Goal: Transaction & Acquisition: Download file/media

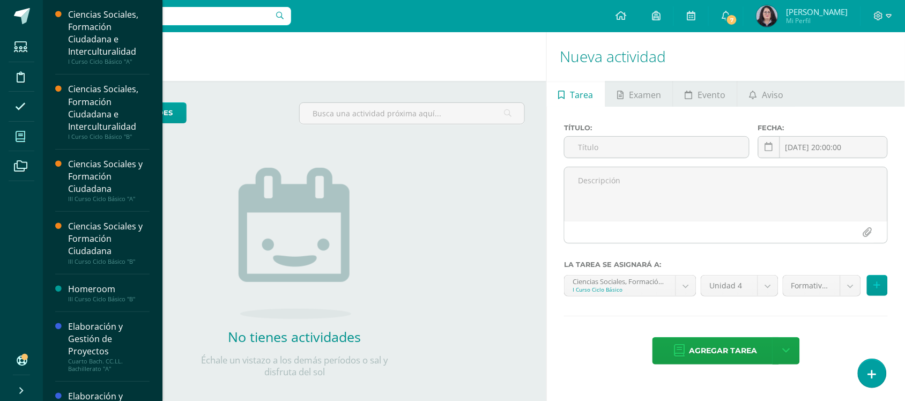
click at [25, 144] on span at bounding box center [21, 136] width 24 height 24
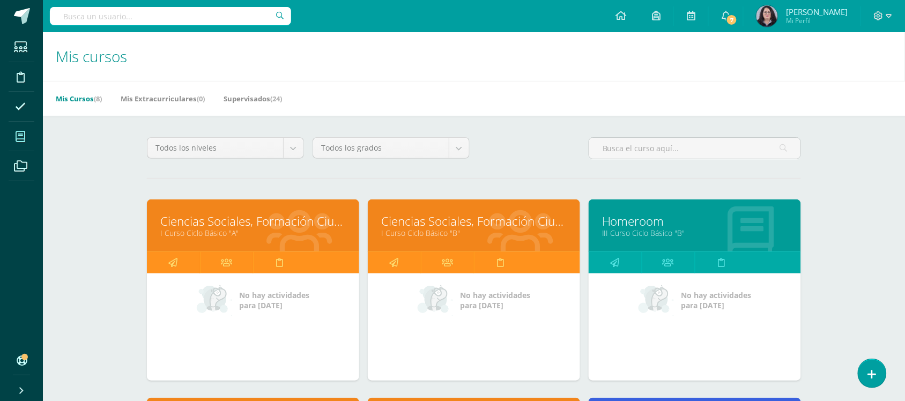
click at [16, 138] on icon at bounding box center [21, 136] width 10 height 11
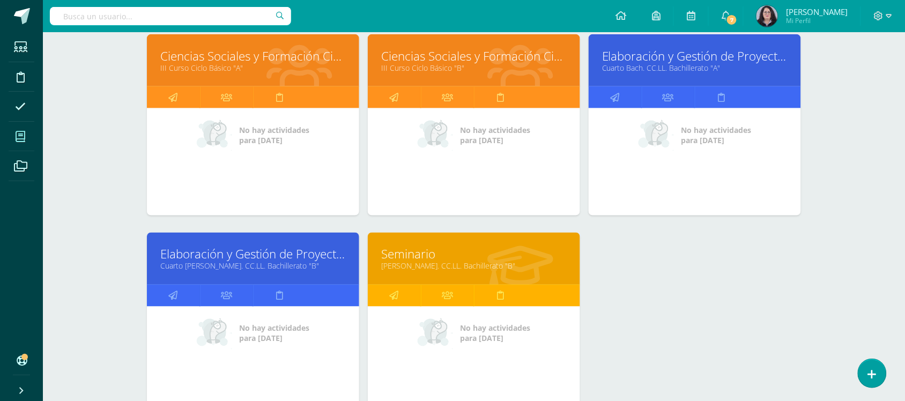
scroll to position [367, 0]
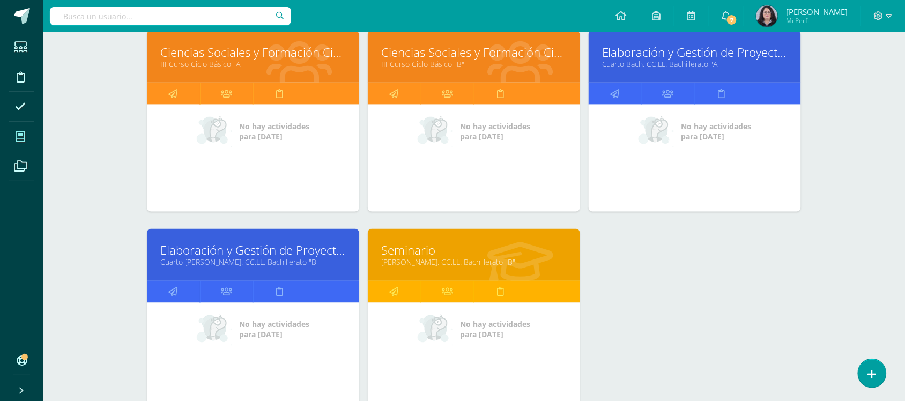
click at [253, 255] on link "Elaboración y Gestión de Proyectos" at bounding box center [252, 250] width 185 height 17
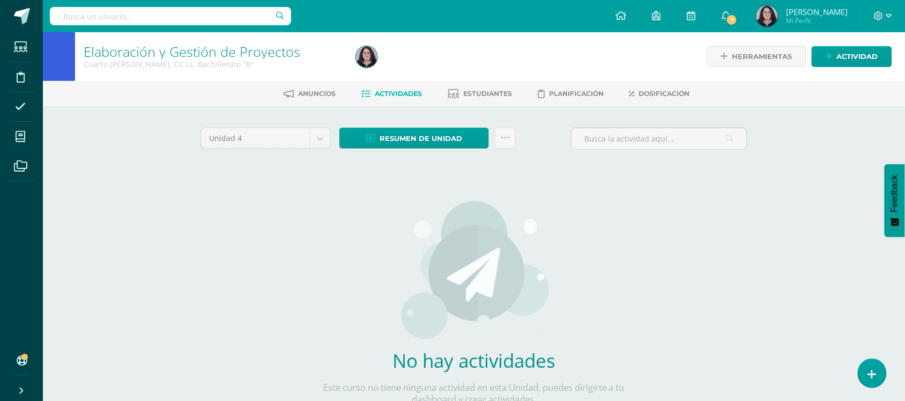
click at [331, 136] on div "Unidad 4 Unidad 1 Unidad 2 Unidad 3 Unidad 4" at bounding box center [265, 143] width 139 height 31
click at [334, 132] on body "Estudiantes Disciplina Asistencia Mis cursos Archivos Soporte Ayuda Reportar un…" at bounding box center [452, 230] width 905 height 460
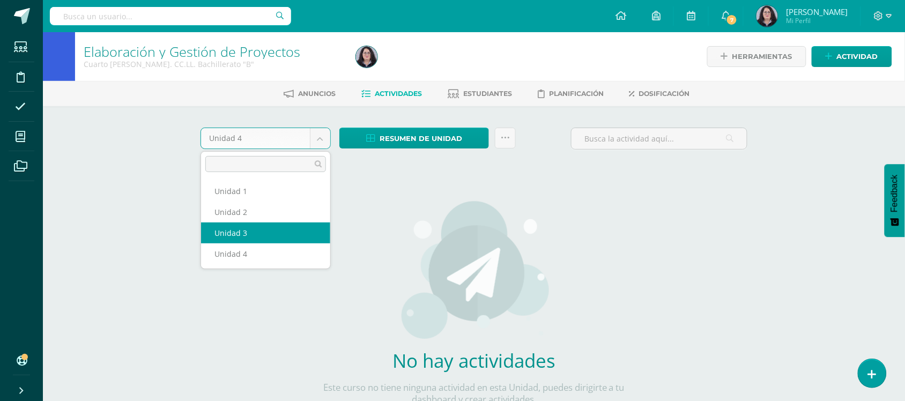
select select "Unidad 3"
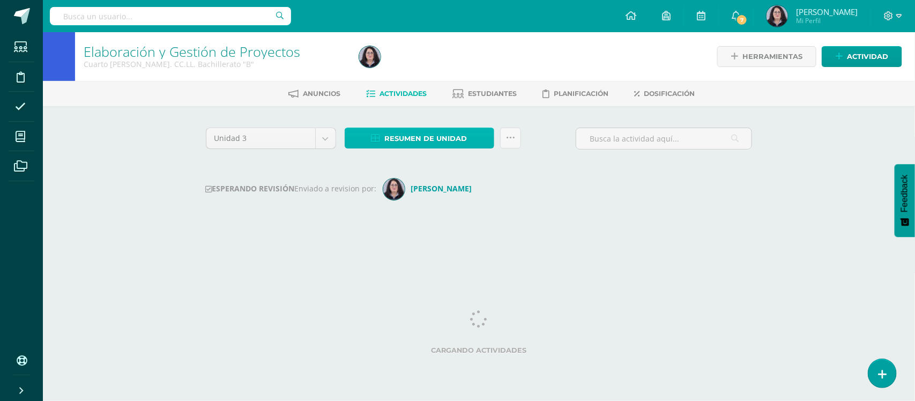
click at [392, 135] on span "Resumen de unidad" at bounding box center [426, 139] width 83 height 20
click at [408, 137] on span "Resumen de unidad" at bounding box center [426, 139] width 83 height 20
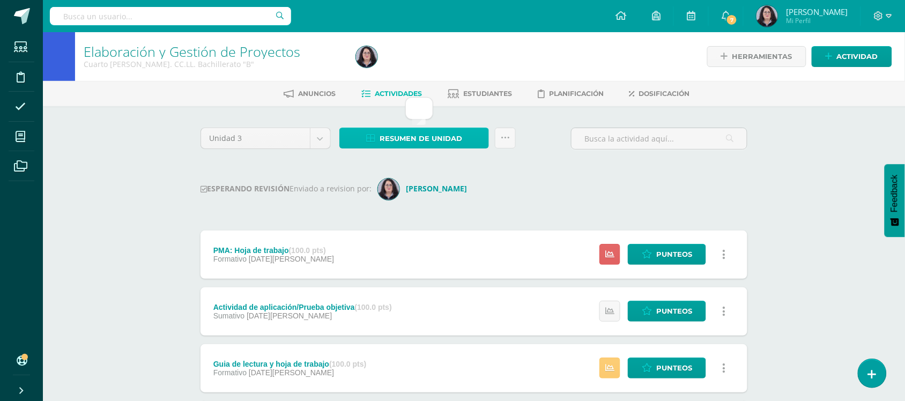
click at [421, 141] on span "Resumen de unidad" at bounding box center [421, 139] width 83 height 20
drag, startPoint x: 390, startPoint y: 141, endPoint x: 408, endPoint y: 138, distance: 19.0
drag, startPoint x: 408, startPoint y: 138, endPoint x: 404, endPoint y: 136, distance: 5.5
click at [404, 136] on span "Resumen de unidad" at bounding box center [421, 139] width 83 height 20
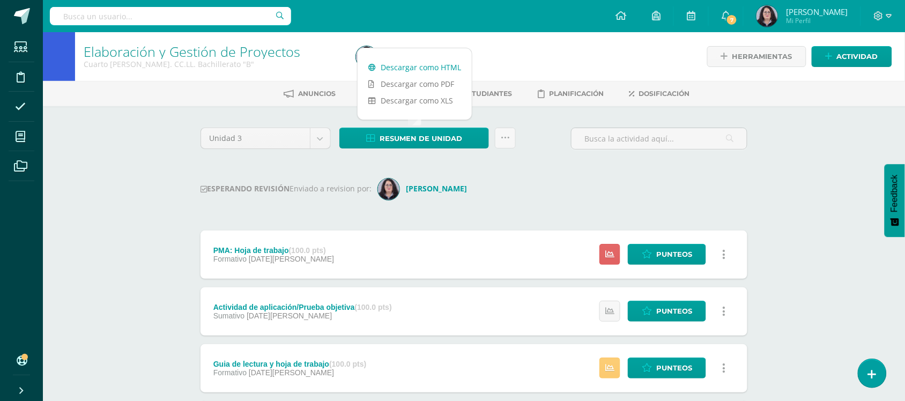
click at [403, 65] on link "Descargar como HTML" at bounding box center [415, 67] width 114 height 17
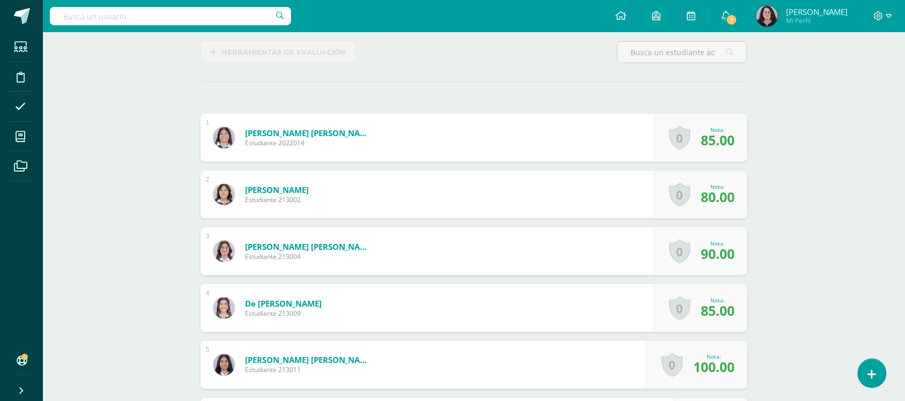
scroll to position [259, 0]
